Goal: Transaction & Acquisition: Purchase product/service

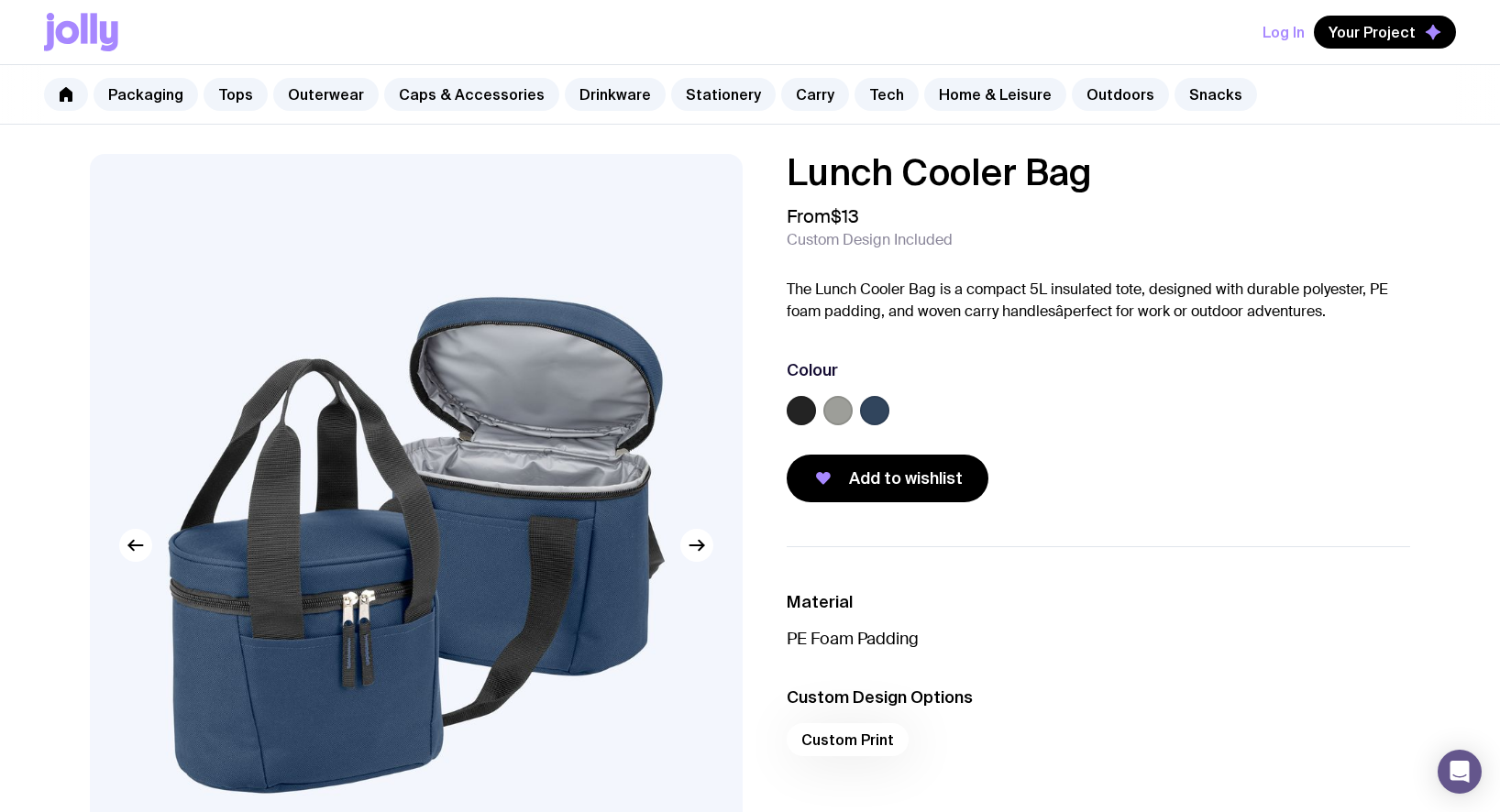
click at [836, 409] on label at bounding box center [838, 410] width 30 height 30
click at [0, 0] on input "radio" at bounding box center [0, 0] width 0 height 0
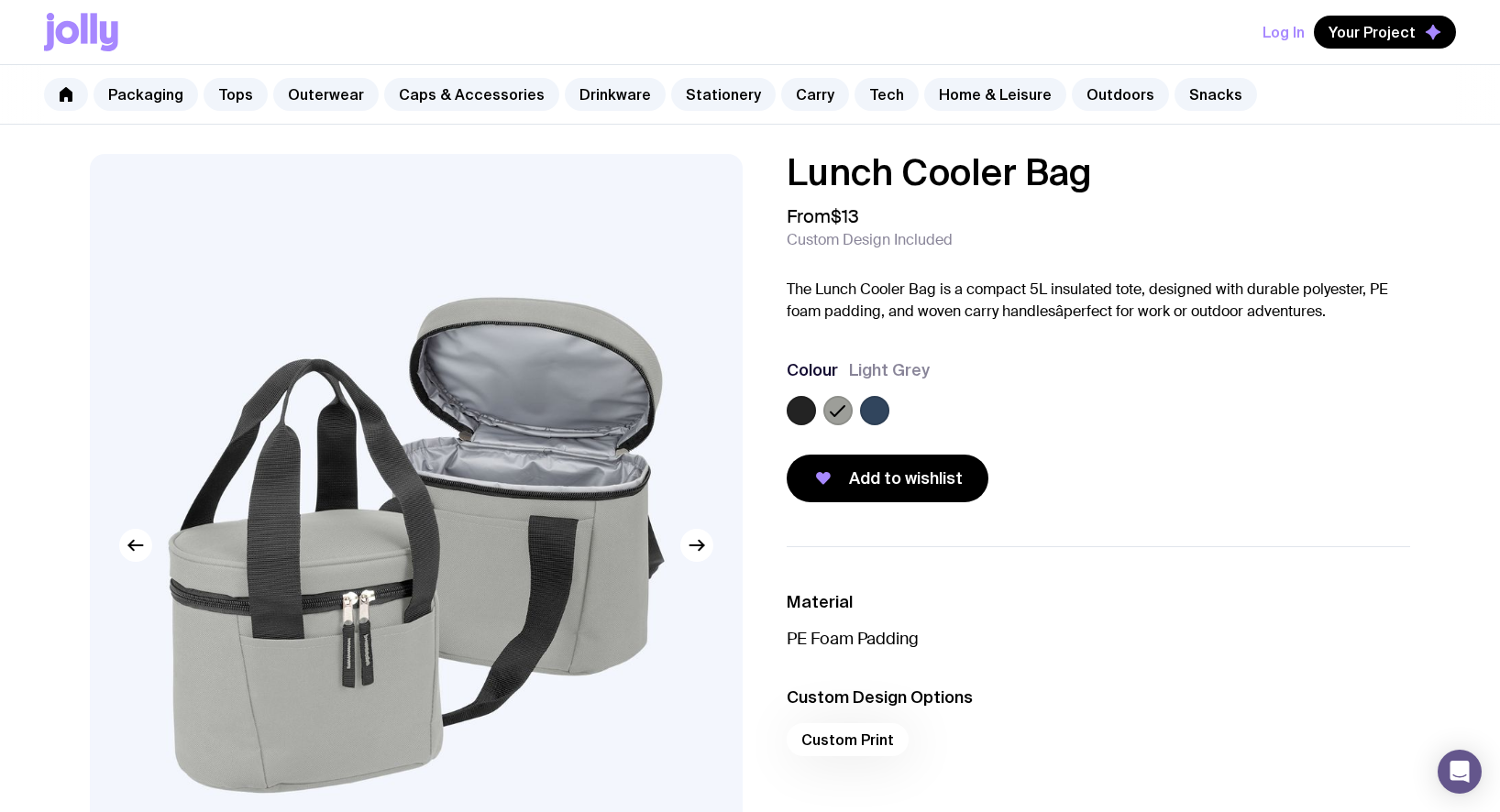
click at [874, 405] on label at bounding box center [874, 410] width 30 height 30
click at [0, 0] on input "radio" at bounding box center [0, 0] width 0 height 0
